Goal: Obtain resource: Download file/media

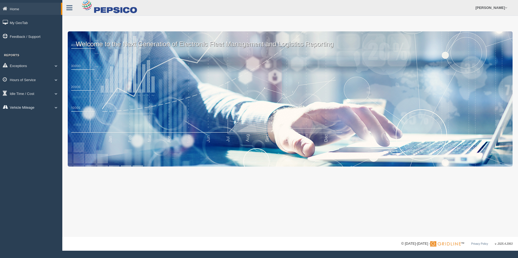
click at [28, 107] on link "Vehicle Mileage" at bounding box center [31, 107] width 62 height 12
click at [36, 120] on link "Vehicle Mileage" at bounding box center [35, 120] width 51 height 10
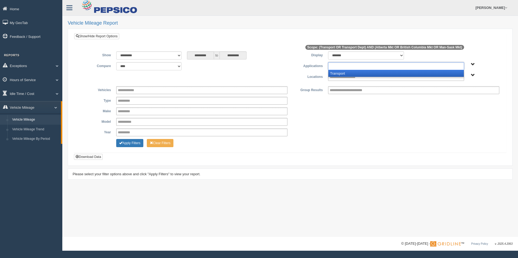
click at [353, 70] on input "text" at bounding box center [350, 66] width 41 height 7
click at [352, 74] on li "Transport" at bounding box center [395, 73] width 135 height 7
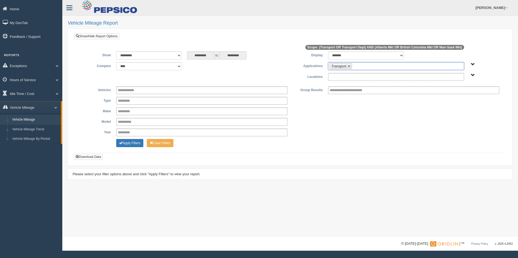
click at [351, 80] on input "text" at bounding box center [348, 77] width 37 height 7
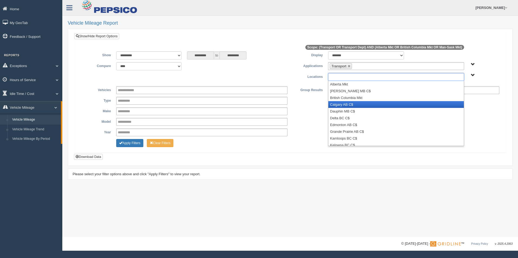
click at [349, 106] on li "Calgary AB C$" at bounding box center [395, 104] width 135 height 7
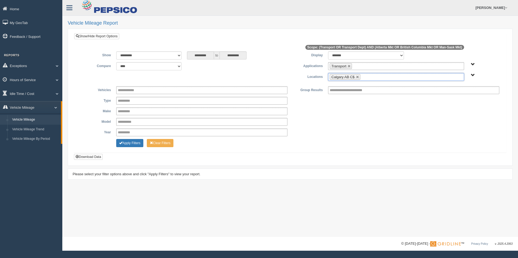
click at [374, 77] on ul "Calgary AB C$" at bounding box center [396, 77] width 136 height 8
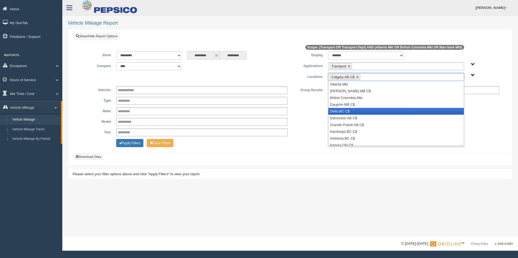
drag, startPoint x: 374, startPoint y: 113, endPoint x: 383, endPoint y: 89, distance: 25.8
click at [374, 113] on li "Delta BC C$" at bounding box center [395, 111] width 135 height 7
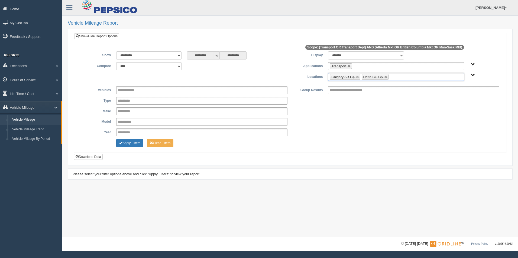
click at [397, 78] on ul "Calgary AB C$ Delta BC C$" at bounding box center [396, 77] width 136 height 8
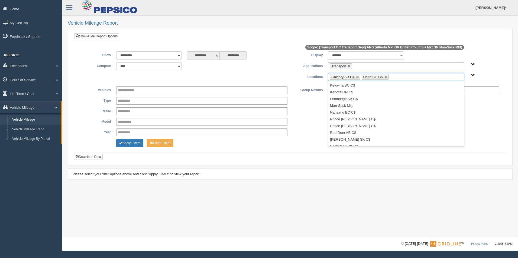
scroll to position [64, 0]
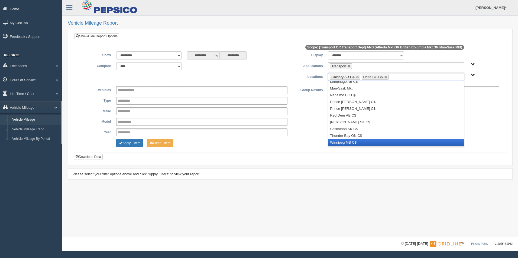
click at [403, 140] on li "Winnipeg MB C$" at bounding box center [395, 142] width 135 height 7
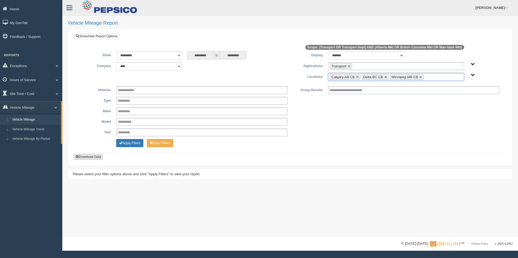
click at [83, 154] on button "Download Data" at bounding box center [88, 157] width 29 height 6
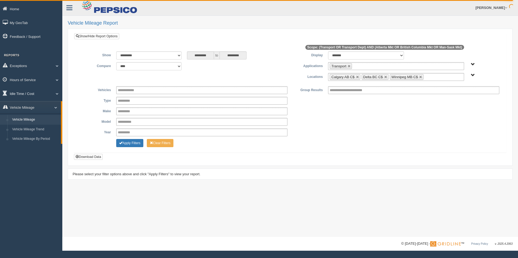
click at [37, 94] on link "Idle Time / Cost" at bounding box center [31, 94] width 62 height 12
click at [34, 124] on link "Idle Duration" at bounding box center [35, 126] width 51 height 10
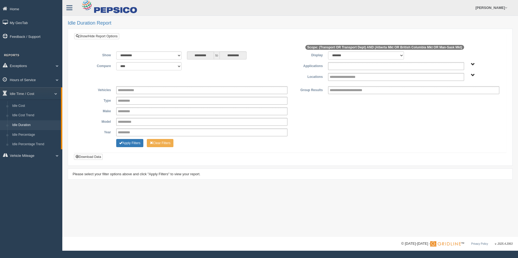
click at [356, 66] on input "text" at bounding box center [350, 66] width 41 height 7
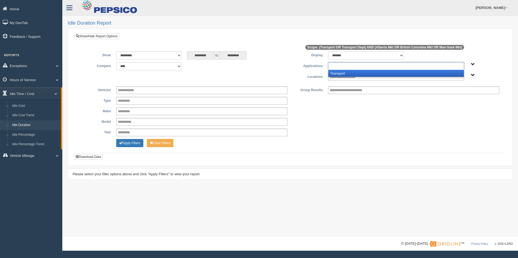
click at [354, 72] on li "Transport" at bounding box center [395, 73] width 135 height 7
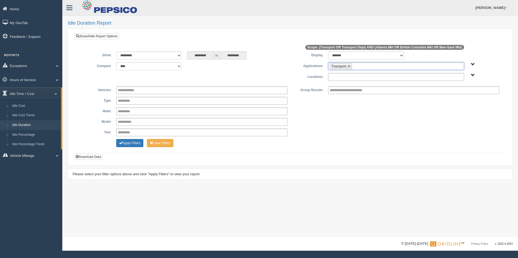
click at [356, 76] on input "text" at bounding box center [348, 77] width 37 height 7
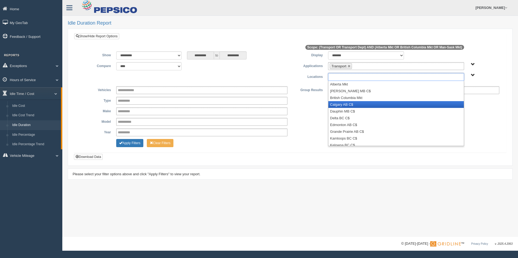
click at [355, 102] on li "Calgary AB C$" at bounding box center [395, 104] width 135 height 7
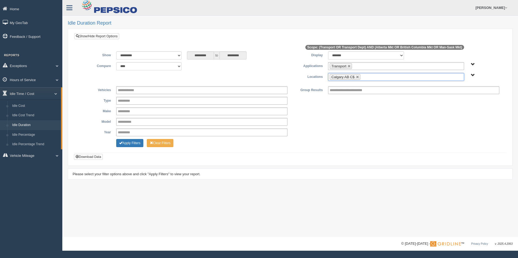
click at [372, 78] on ul "Calgary AB C$" at bounding box center [396, 77] width 136 height 8
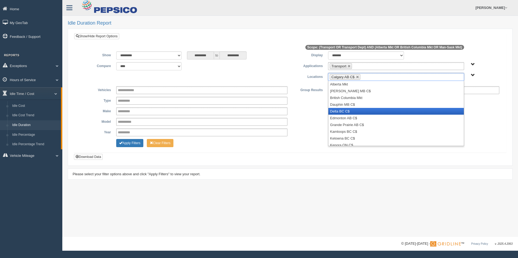
click at [390, 111] on li "Delta BC C$" at bounding box center [395, 111] width 135 height 7
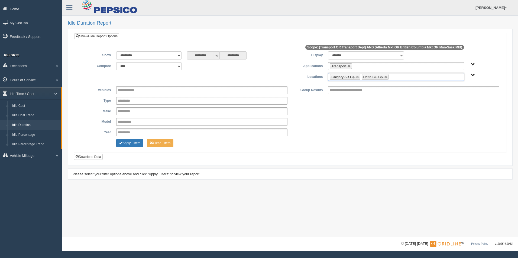
click at [413, 76] on ul "Calgary AB C$ Delta BC C$" at bounding box center [396, 77] width 136 height 8
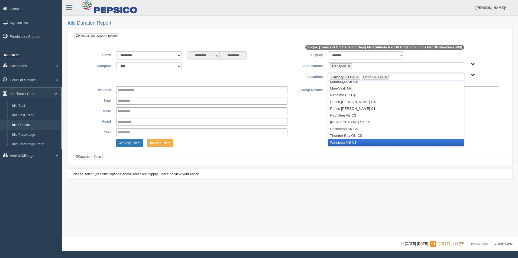
drag, startPoint x: 381, startPoint y: 140, endPoint x: 376, endPoint y: 139, distance: 4.9
click at [381, 140] on li "Winnipeg MB C$" at bounding box center [395, 142] width 135 height 7
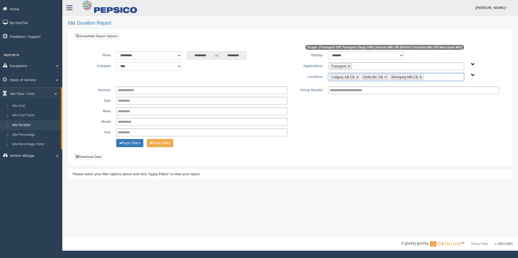
click at [345, 133] on div "Year * **** **** **** **** **** **** **** **** **** **** **** **** **** **** **…" at bounding box center [290, 133] width 424 height 8
click at [85, 156] on button "Download Data" at bounding box center [88, 157] width 29 height 6
